Goal: Task Accomplishment & Management: Use online tool/utility

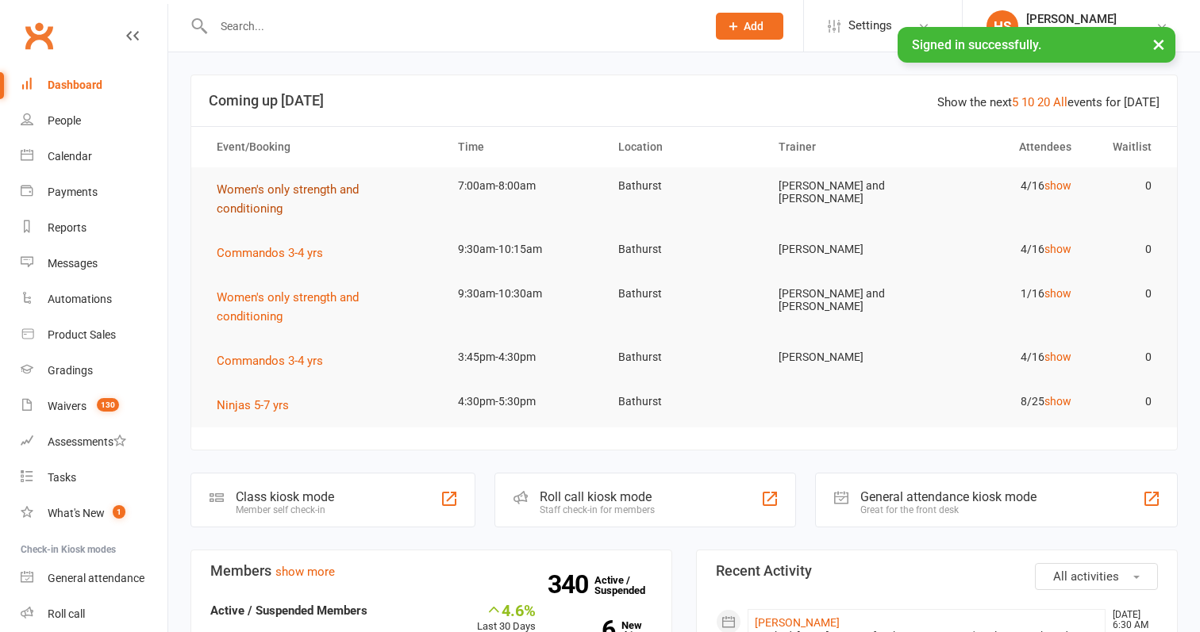
click at [332, 190] on span "Women's only strength and conditioning" at bounding box center [288, 198] width 142 height 33
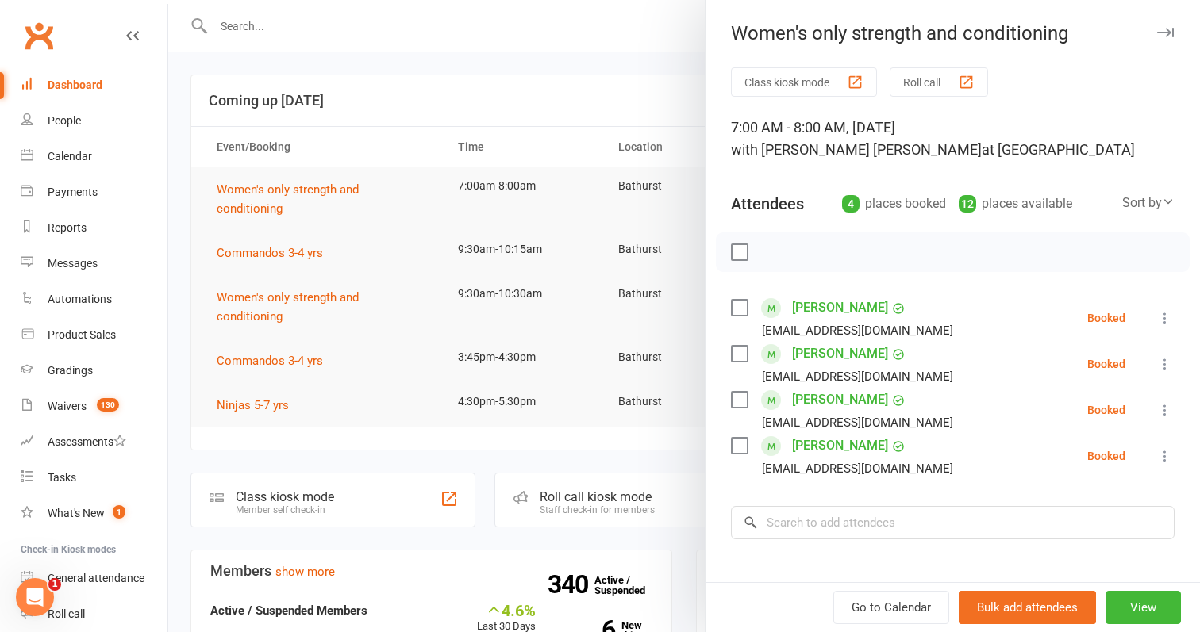
click at [940, 84] on button "Roll call" at bounding box center [938, 81] width 98 height 29
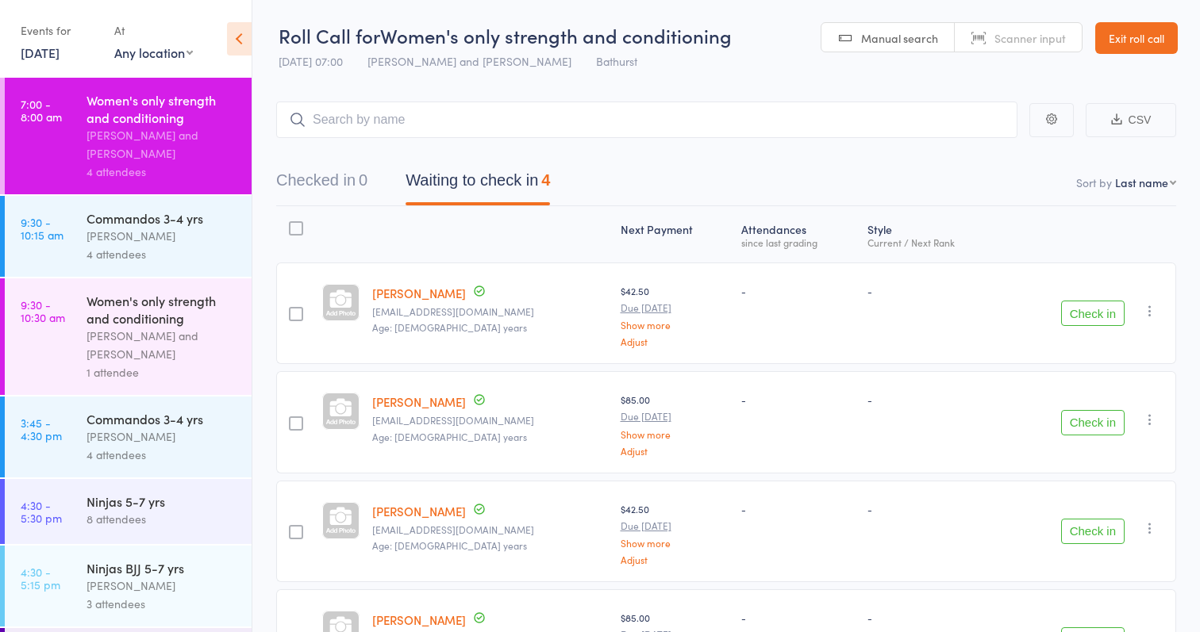
click at [1092, 311] on button "Check in" at bounding box center [1092, 313] width 63 height 25
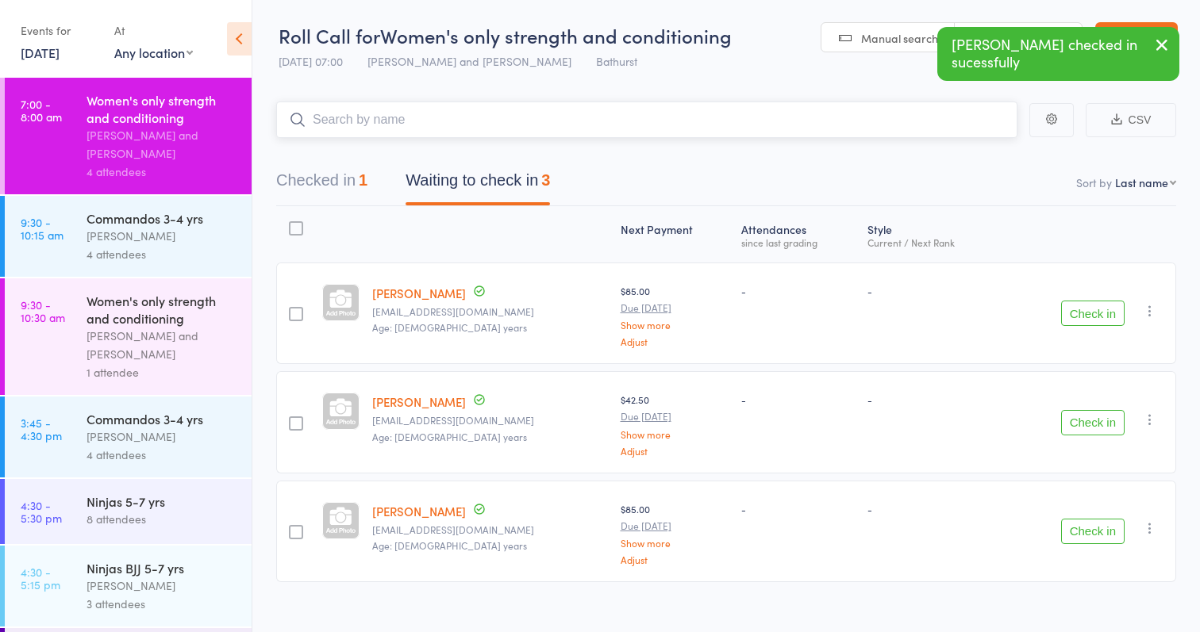
click at [506, 118] on input "search" at bounding box center [646, 120] width 741 height 36
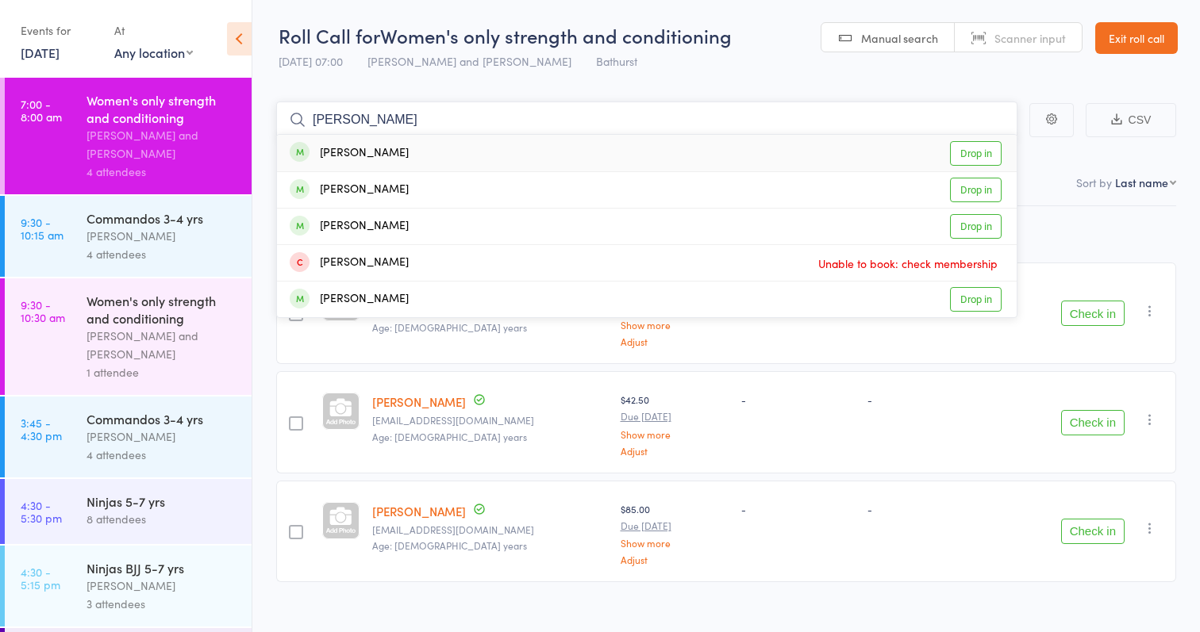
drag, startPoint x: 506, startPoint y: 118, endPoint x: 912, endPoint y: 130, distance: 405.6
click at [912, 130] on input "Amanda" at bounding box center [646, 120] width 741 height 36
type input "Amanda"
click at [965, 148] on link "Drop in" at bounding box center [976, 153] width 52 height 25
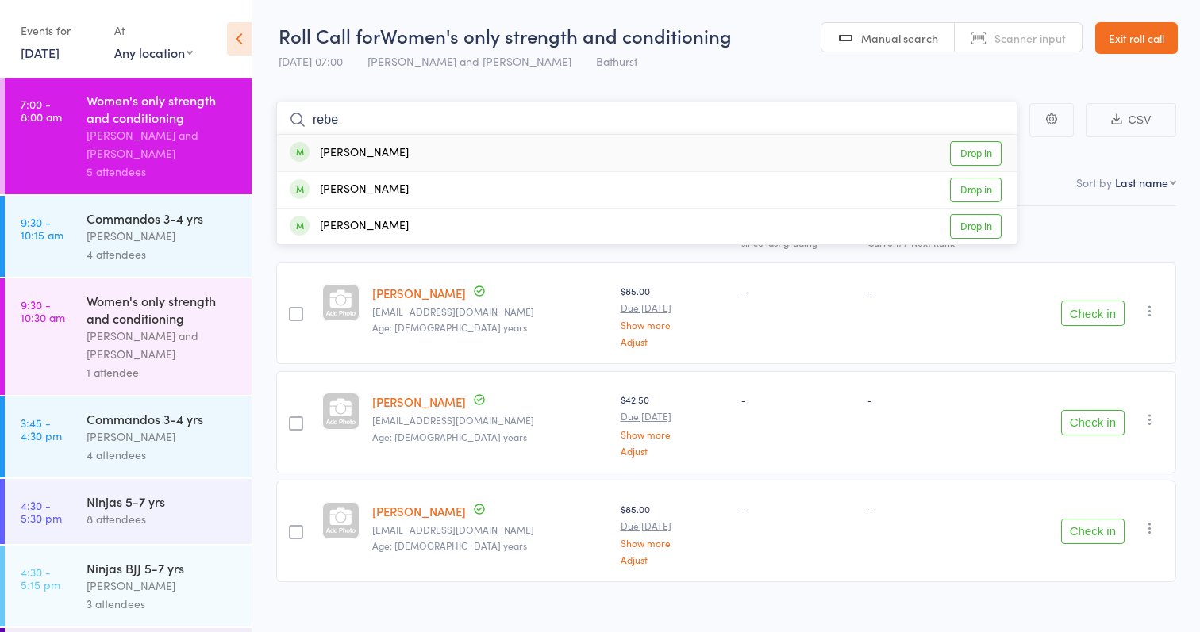
type input "rebe"
click at [959, 156] on link "Drop in" at bounding box center [976, 153] width 52 height 25
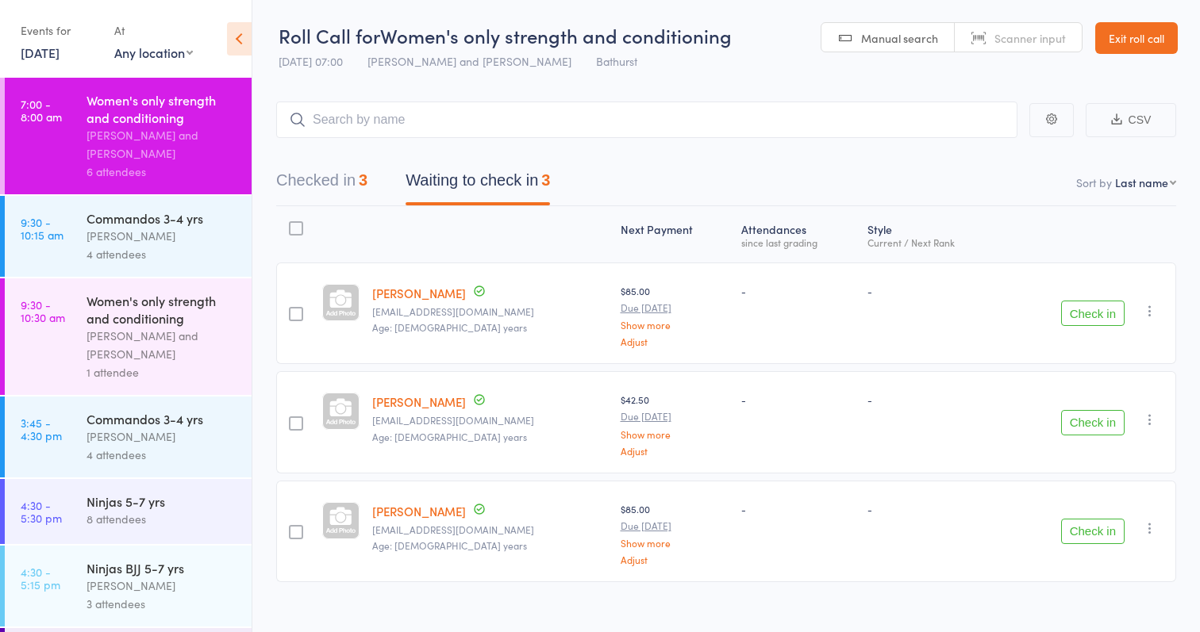
click at [1091, 536] on button "Check in" at bounding box center [1092, 531] width 63 height 25
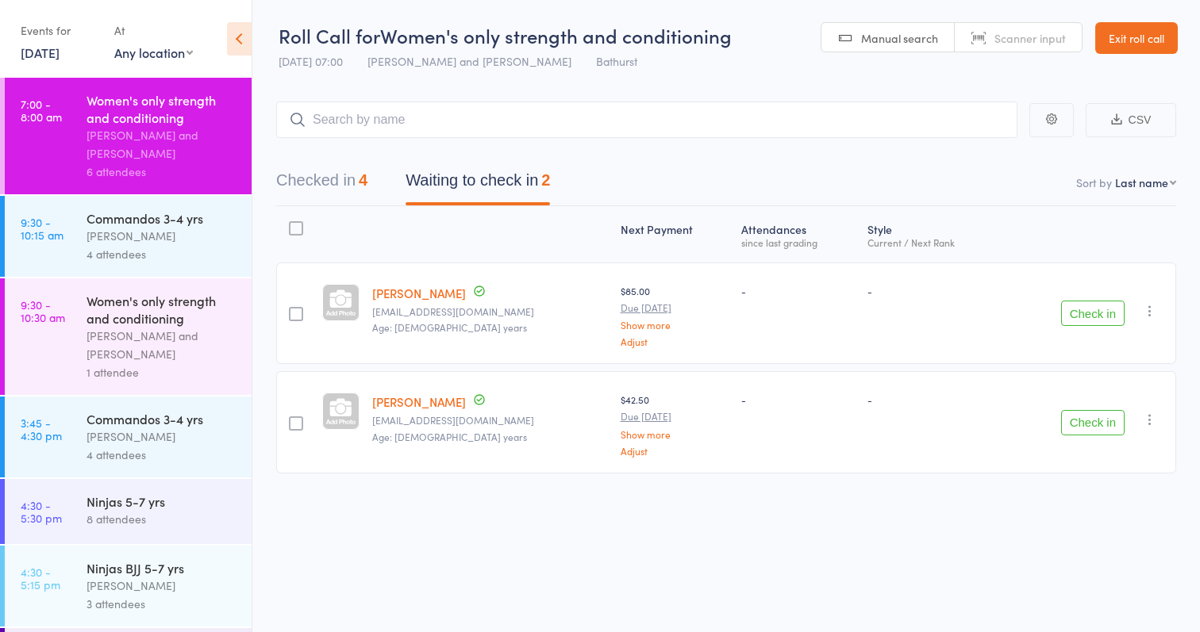
click at [1101, 325] on button "Check in" at bounding box center [1092, 313] width 63 height 25
